Goal: Find specific page/section: Find specific page/section

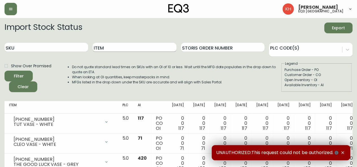
click at [121, 47] on input "Item" at bounding box center [135, 47] width 84 height 9
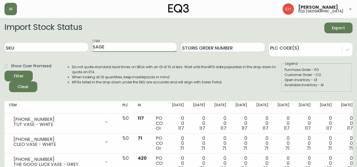
click at [5, 71] on button "Filter" at bounding box center [19, 76] width 28 height 11
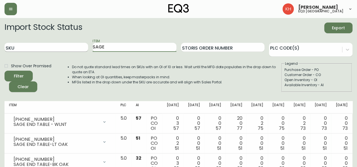
drag, startPoint x: 112, startPoint y: 45, endPoint x: 86, endPoint y: 45, distance: 25.1
click at [87, 45] on div "SKU Item SAGE Storis Order Number PLC Code(s)" at bounding box center [179, 47] width 348 height 18
type input "SHEET"
click at [5, 71] on button "Filter" at bounding box center [19, 76] width 28 height 11
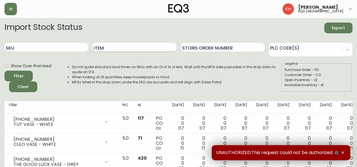
click at [151, 49] on input "Item" at bounding box center [135, 47] width 84 height 9
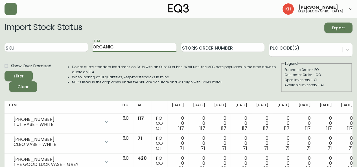
click at [5, 71] on button "Filter" at bounding box center [19, 76] width 28 height 11
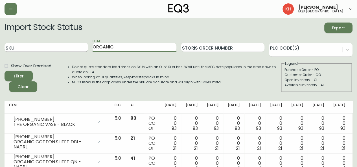
drag, startPoint x: 119, startPoint y: 47, endPoint x: 76, endPoint y: 49, distance: 43.0
click at [76, 49] on div "SKU Item ORGANIC Storis Order Number PLC Code(s)" at bounding box center [179, 47] width 348 height 18
type input "SHEET"
click at [5, 71] on button "Filter" at bounding box center [19, 76] width 28 height 11
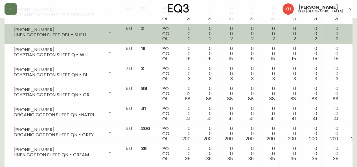
scroll to position [141, 0]
